Goal: Transaction & Acquisition: Purchase product/service

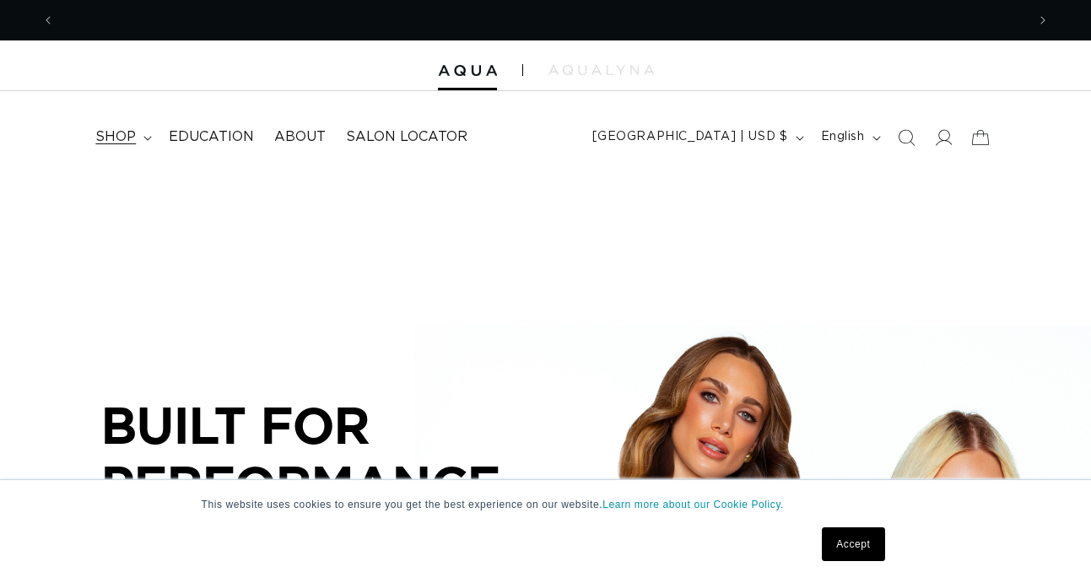
scroll to position [0, 971]
click at [143, 132] on summary "shop" at bounding box center [121, 137] width 73 height 38
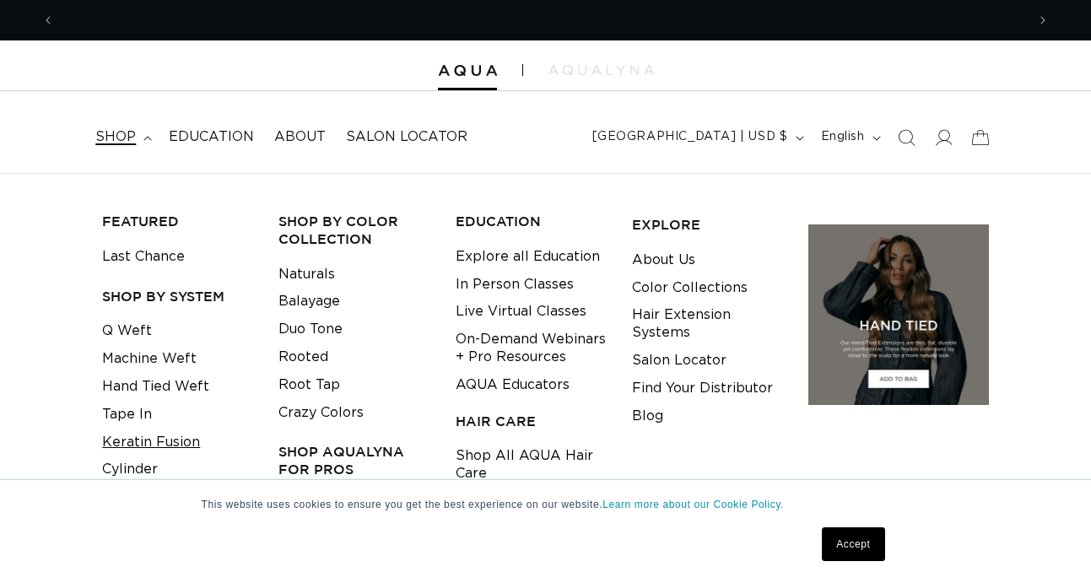
click at [143, 431] on link "Keratin Fusion" at bounding box center [151, 443] width 98 height 28
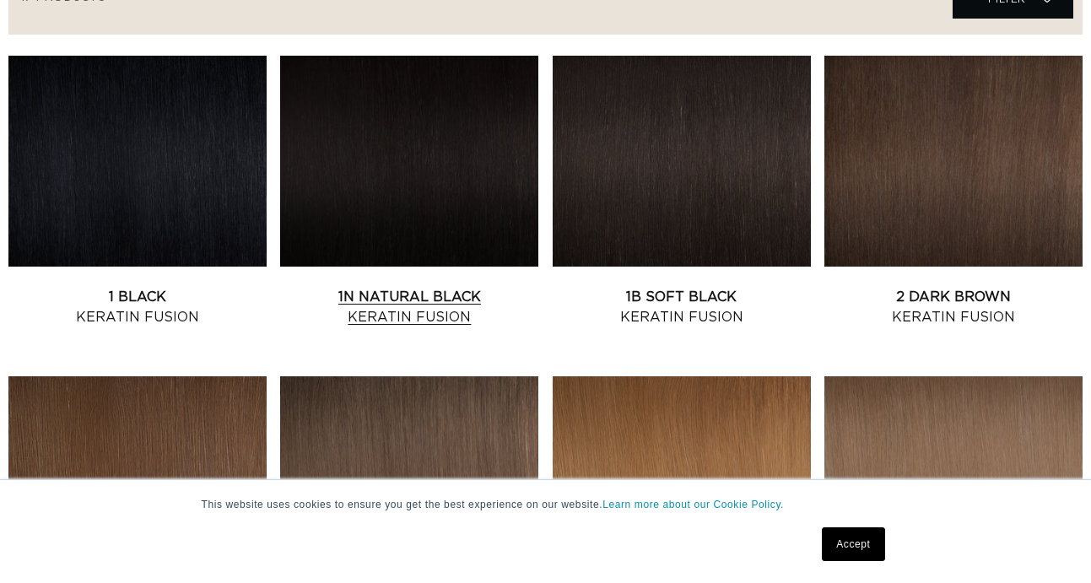
scroll to position [0, 971]
click at [922, 287] on link "2 Dark Brown Keratin Fusion" at bounding box center [953, 307] width 258 height 41
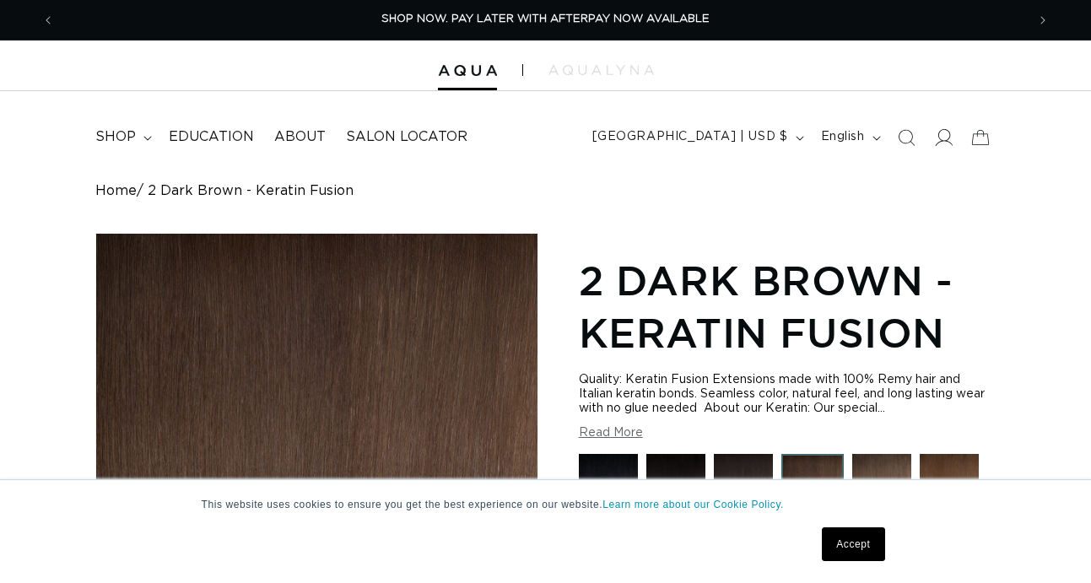
click at [944, 141] on icon at bounding box center [943, 137] width 18 height 18
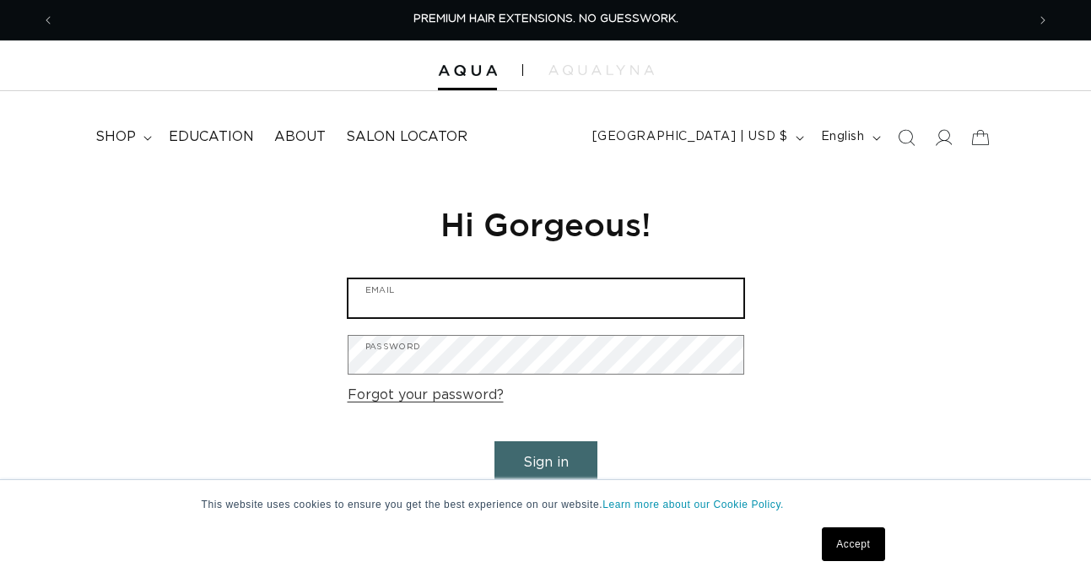
type input "Claudette110@gmail.com"
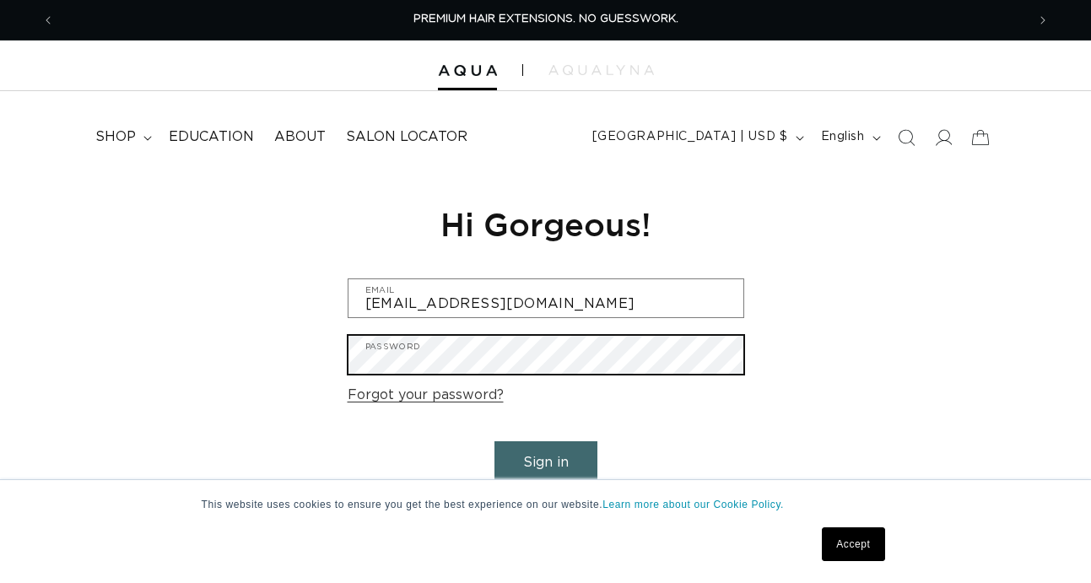
click at [545, 460] on button "Sign in" at bounding box center [545, 462] width 103 height 43
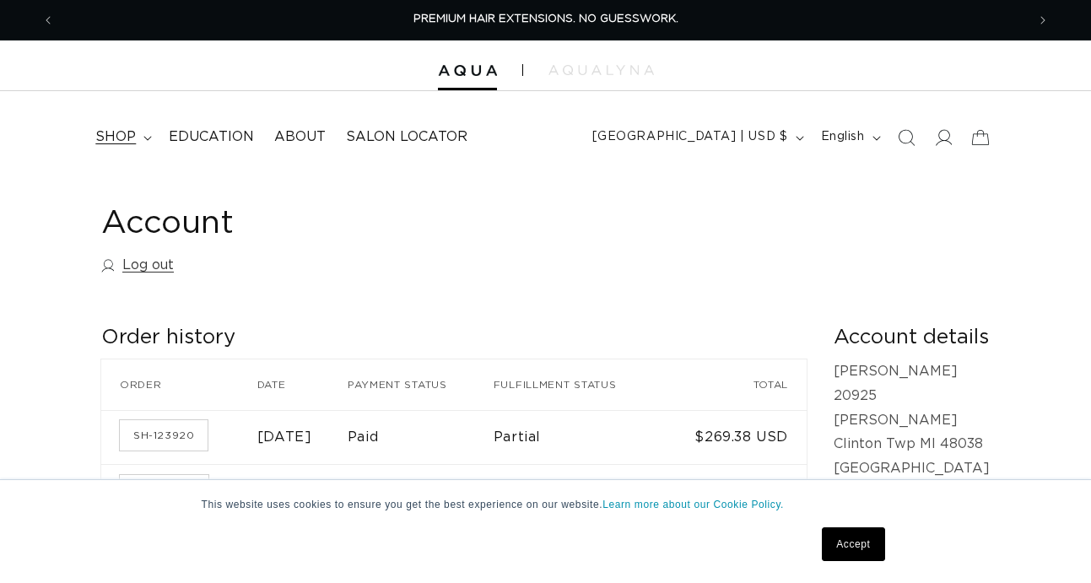
click at [131, 138] on span "shop" at bounding box center [115, 137] width 41 height 18
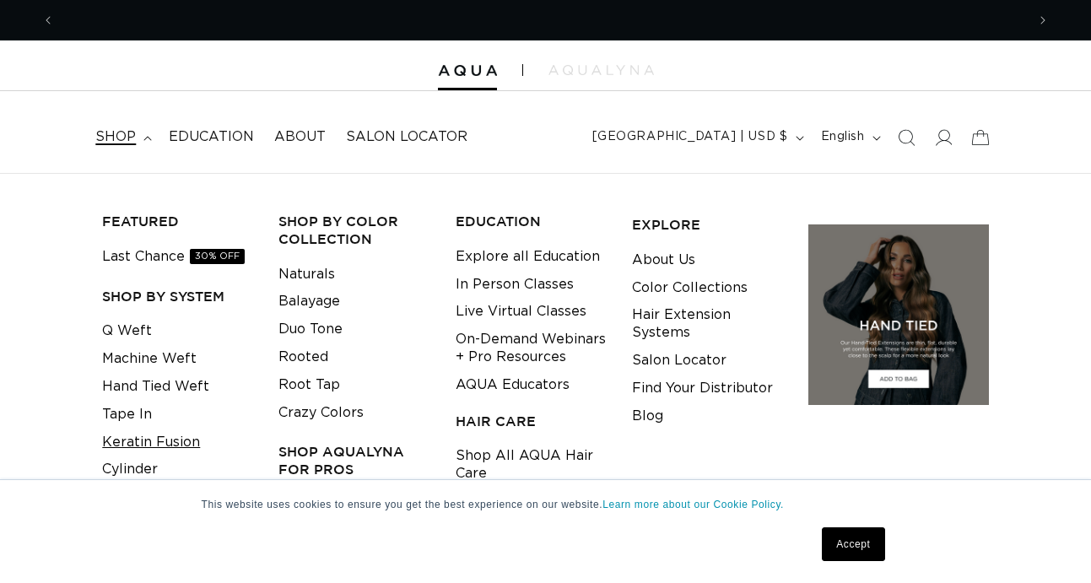
click at [176, 430] on link "Keratin Fusion" at bounding box center [151, 443] width 98 height 28
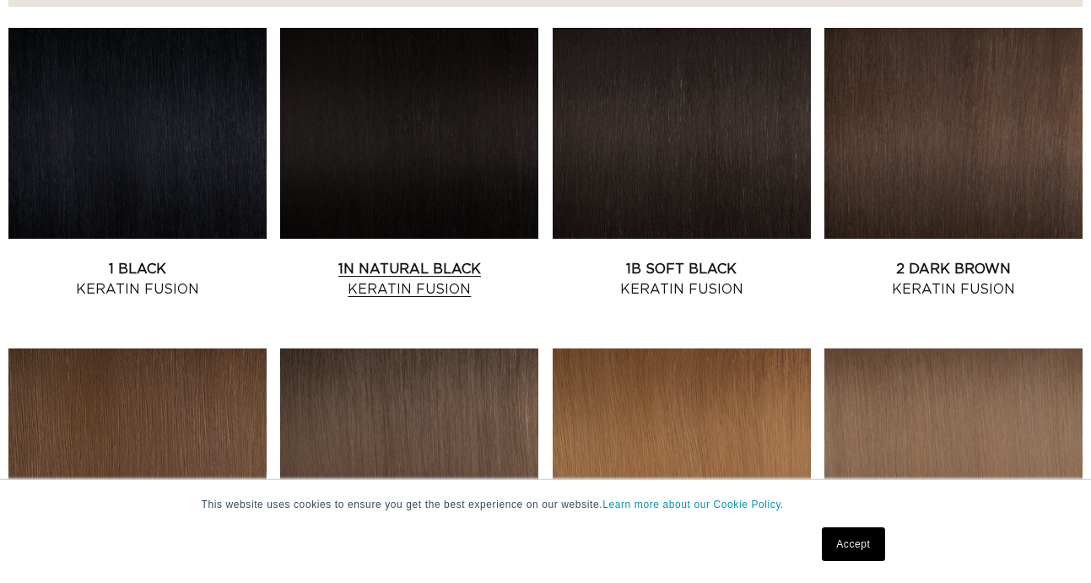
scroll to position [668, 1]
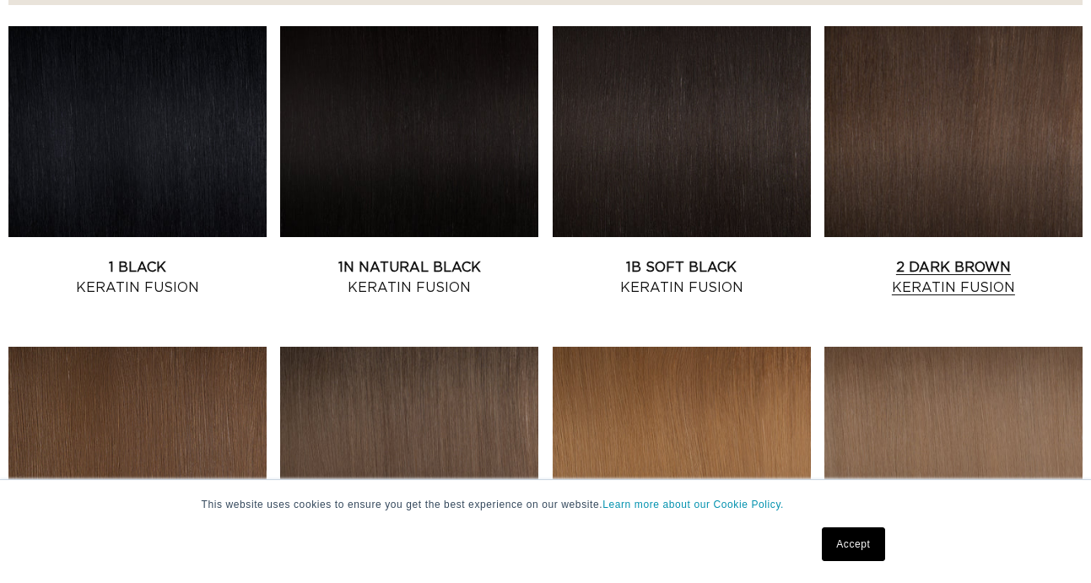
click at [927, 257] on link "2 Dark Brown Keratin Fusion" at bounding box center [953, 277] width 258 height 41
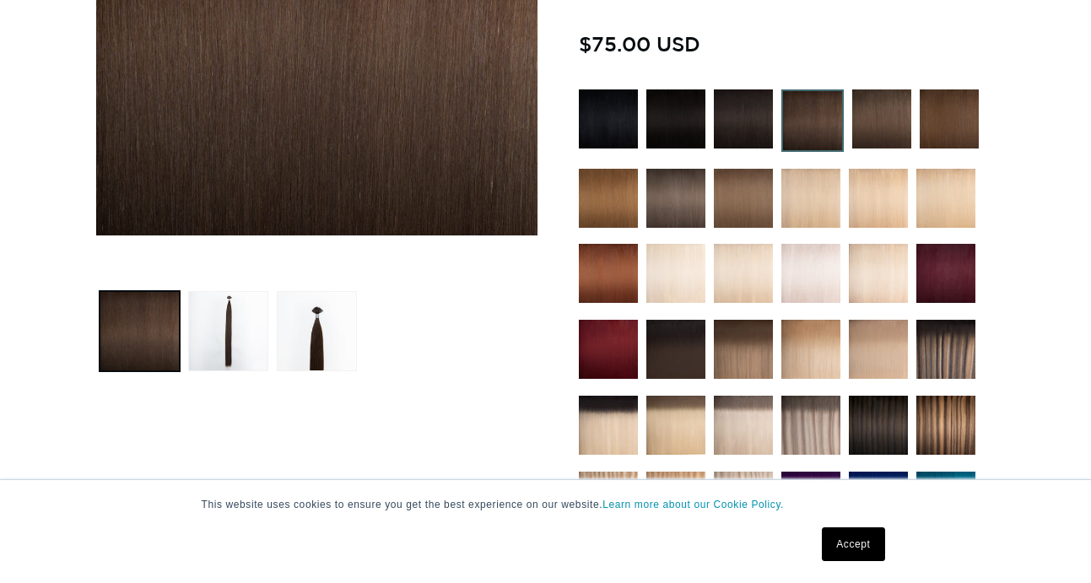
click at [890, 137] on img at bounding box center [881, 118] width 59 height 59
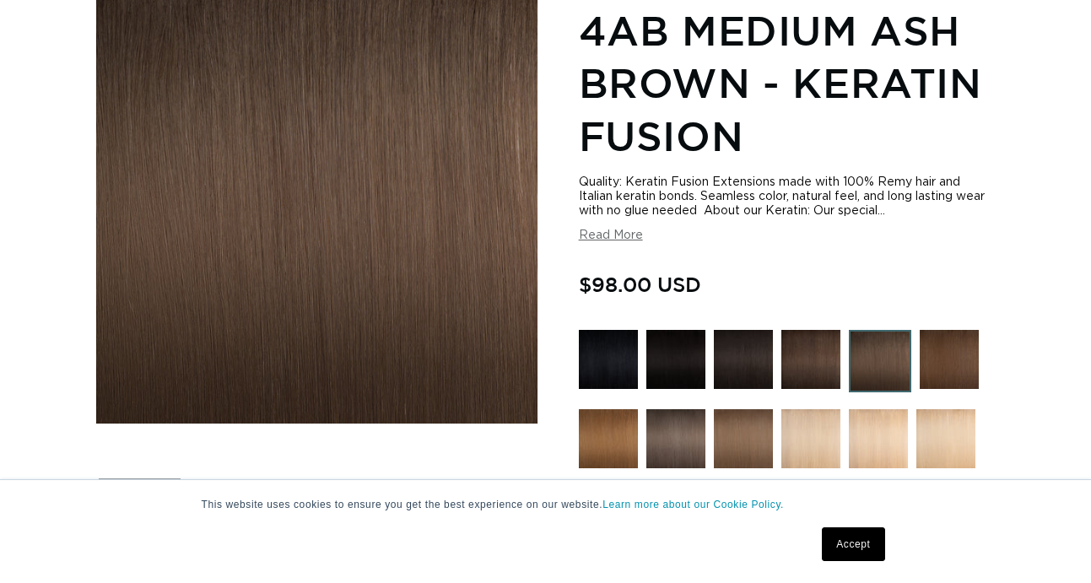
scroll to position [0, 1942]
click at [958, 361] on img at bounding box center [949, 359] width 59 height 59
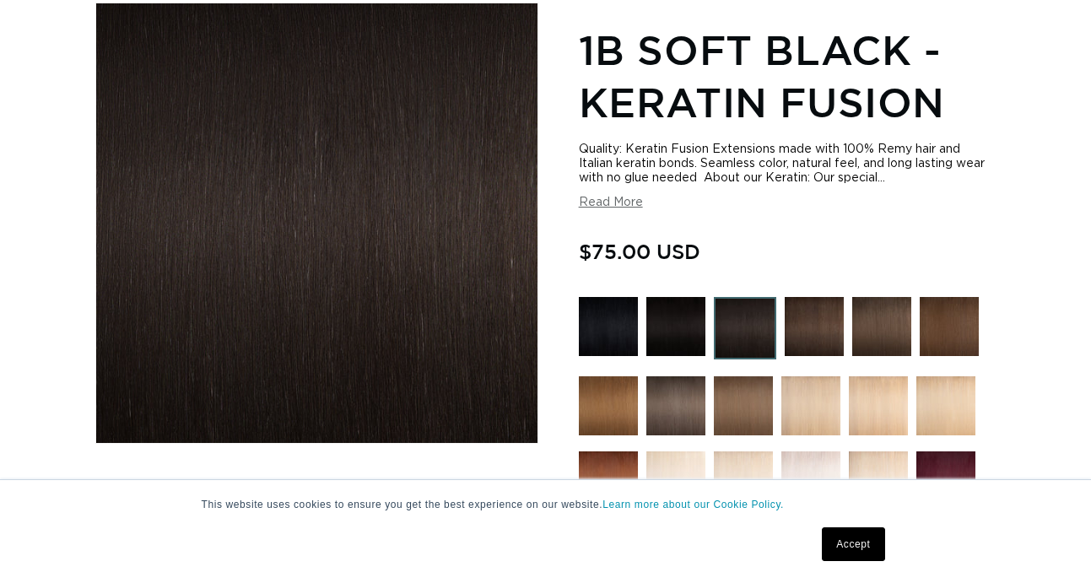
scroll to position [245, 0]
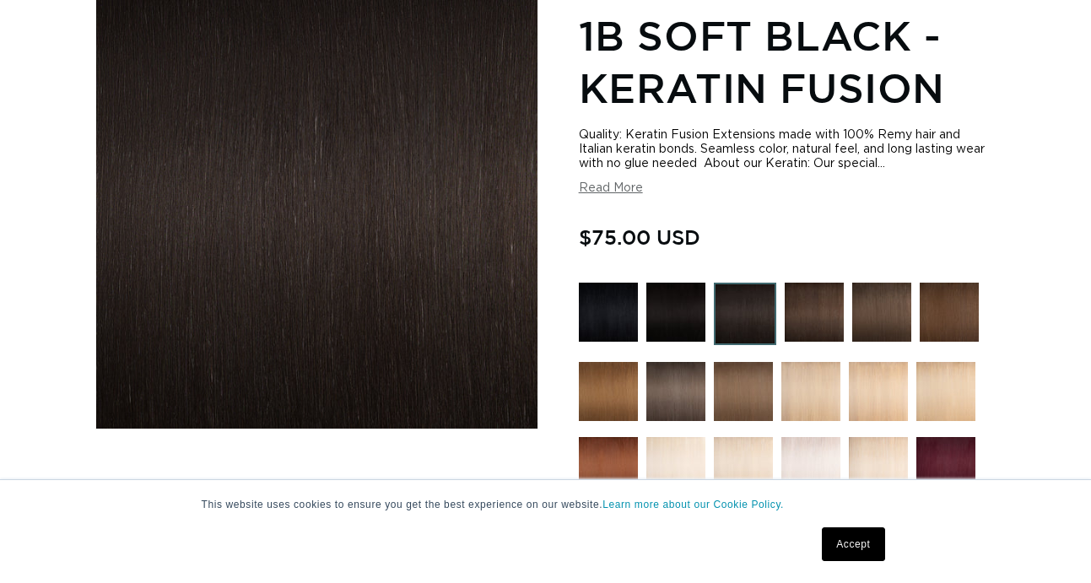
click at [809, 309] on img at bounding box center [814, 312] width 59 height 59
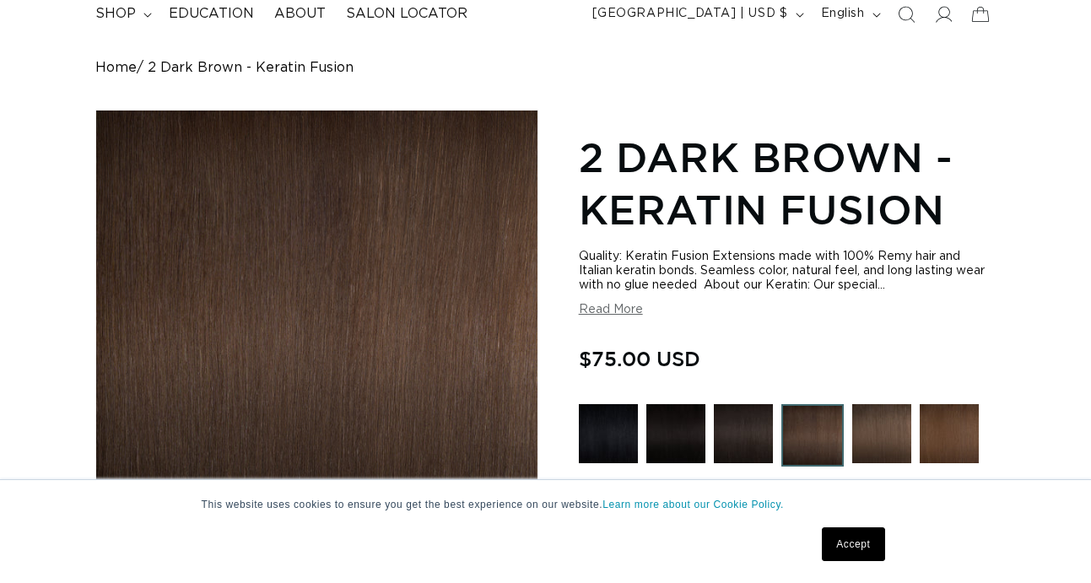
scroll to position [0, 1942]
